Goal: Navigation & Orientation: Find specific page/section

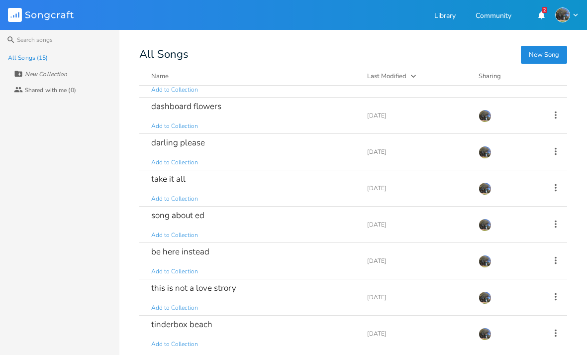
scroll to position [171, 0]
click at [180, 182] on div "take it all" at bounding box center [168, 178] width 34 height 8
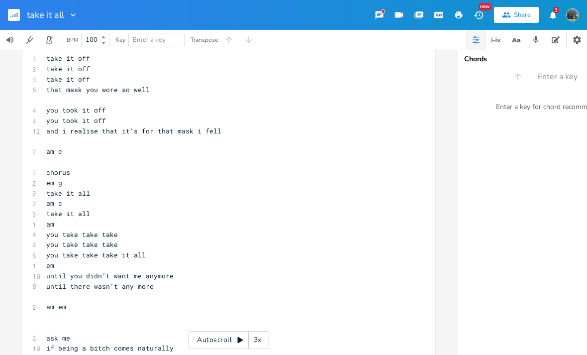
scroll to position [217, 0]
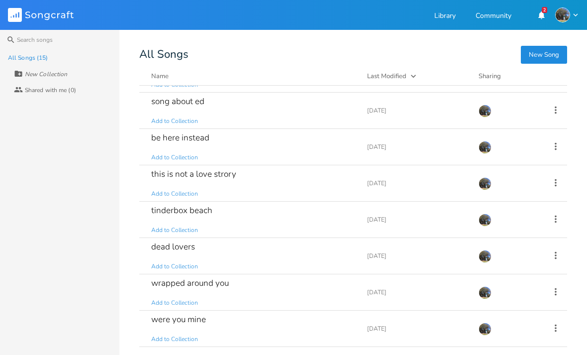
scroll to position [284, 0]
click at [193, 320] on div "were you mine" at bounding box center [178, 319] width 55 height 8
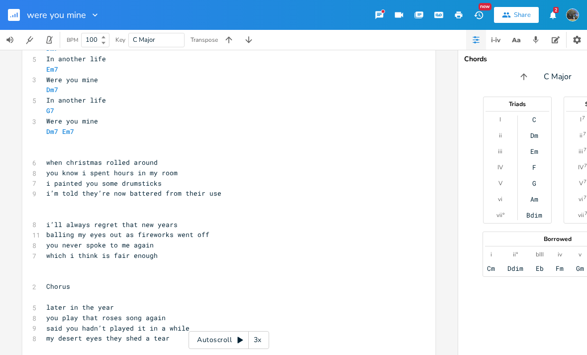
scroll to position [226, 0]
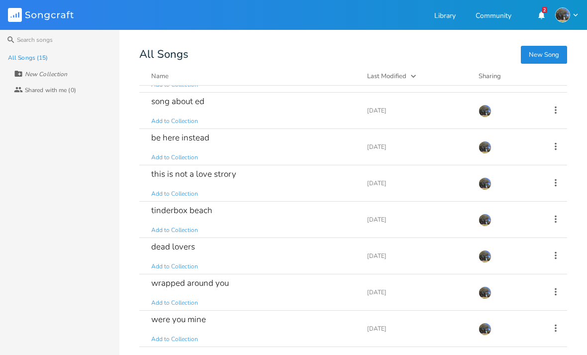
scroll to position [284, 0]
click at [234, 178] on div "this is not a love strory" at bounding box center [193, 174] width 85 height 8
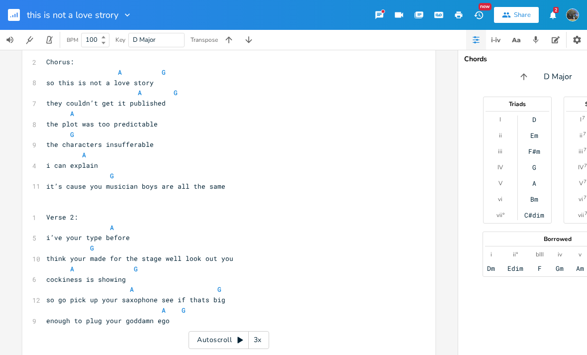
scroll to position [205, 0]
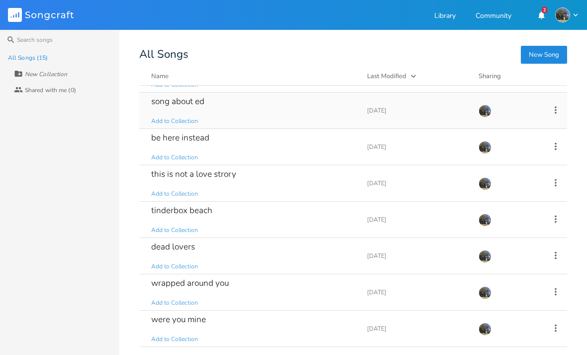
click at [189, 103] on div "song about ed" at bounding box center [177, 101] width 53 height 8
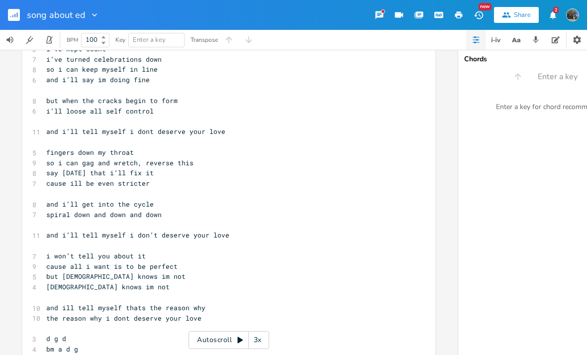
scroll to position [41, 0]
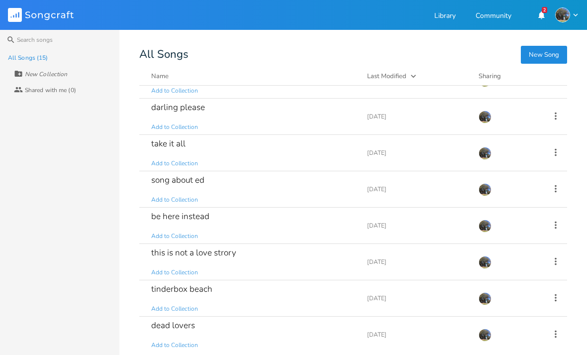
scroll to position [218, 0]
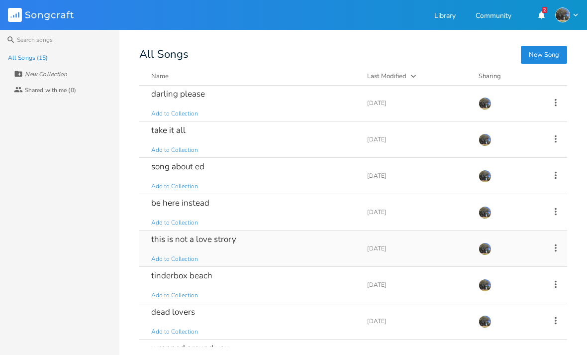
click at [200, 239] on div "this is not a love strory" at bounding box center [193, 239] width 85 height 8
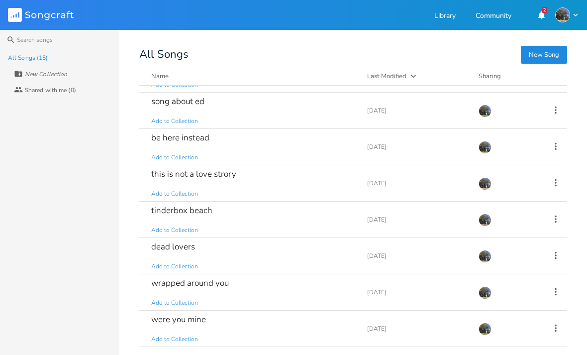
scroll to position [284, 0]
click at [195, 208] on div "tinderbox beach" at bounding box center [181, 210] width 61 height 8
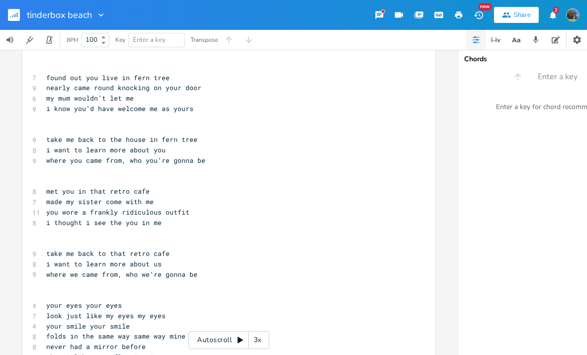
scroll to position [193, 0]
